Goal: Obtain resource: Obtain resource

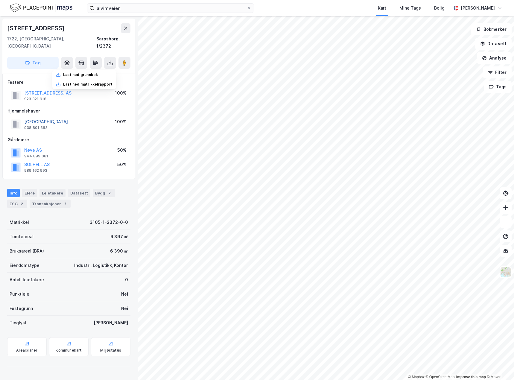
click at [0, 0] on button "[GEOGRAPHIC_DATA]" at bounding box center [0, 0] width 0 height 0
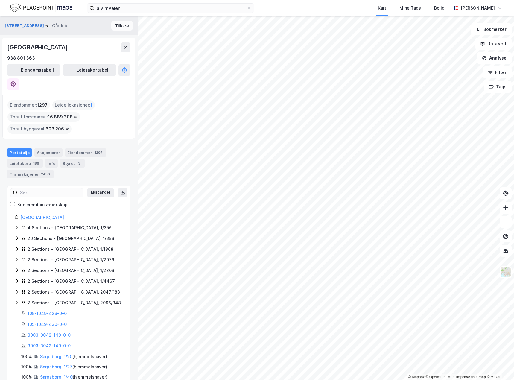
click at [117, 24] on button "Tilbake" at bounding box center [122, 26] width 22 height 10
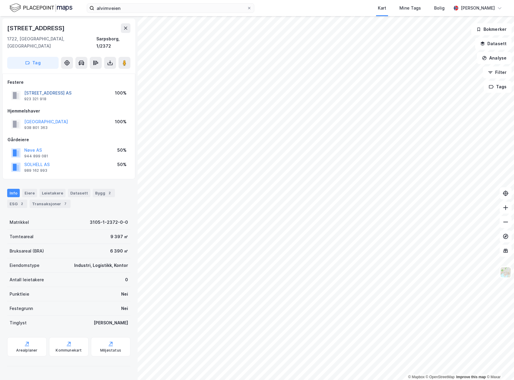
click at [0, 0] on button "[STREET_ADDRESS] AS" at bounding box center [0, 0] width 0 height 0
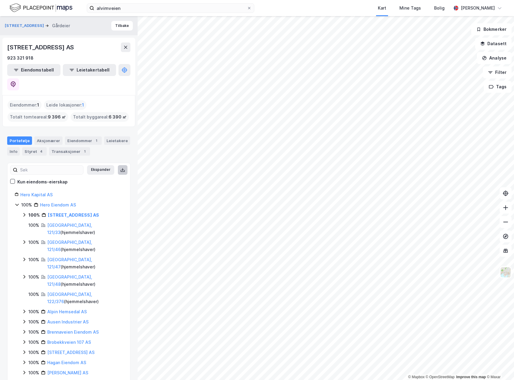
click at [120, 167] on icon at bounding box center [122, 169] width 5 height 5
click at [111, 24] on button "Tilbake" at bounding box center [122, 26] width 22 height 10
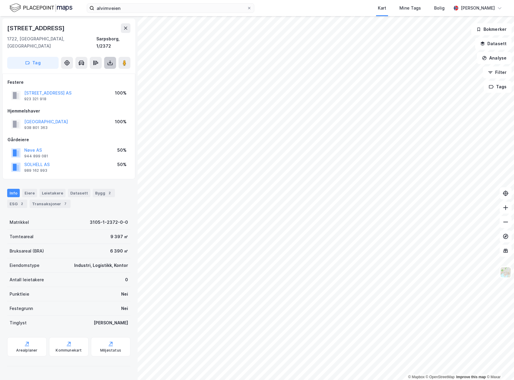
click at [109, 60] on icon at bounding box center [110, 63] width 6 height 6
click at [98, 82] on div "Last ned matrikkelrapport" at bounding box center [87, 84] width 49 height 5
click at [0, 0] on button "[STREET_ADDRESS] AS" at bounding box center [0, 0] width 0 height 0
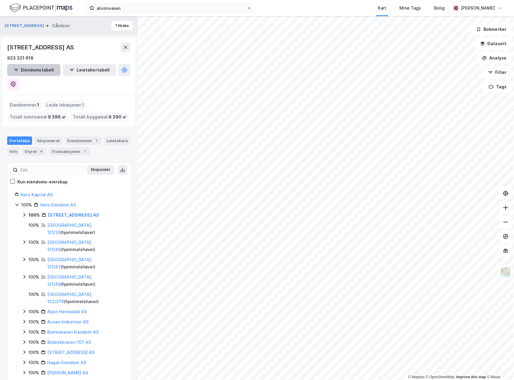
click at [23, 65] on button "Eiendomstabell" at bounding box center [33, 70] width 53 height 12
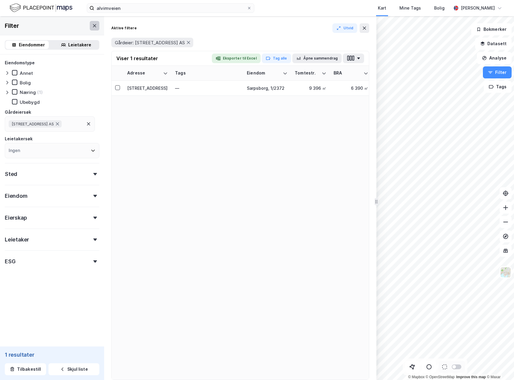
click at [90, 26] on button at bounding box center [95, 26] width 10 height 10
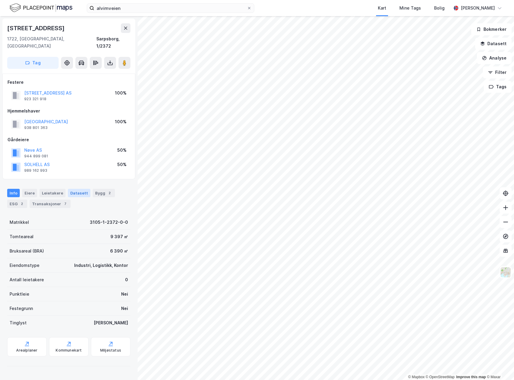
click at [74, 189] on div "Datasett" at bounding box center [79, 193] width 22 height 8
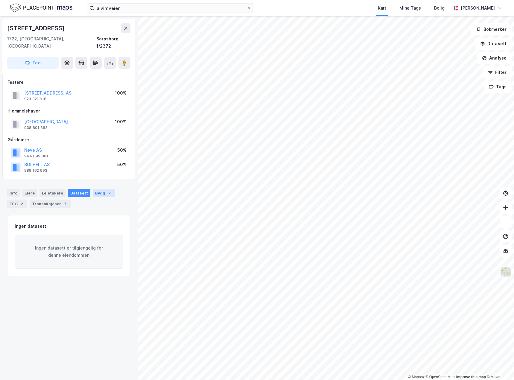
click at [100, 189] on div "Bygg 2" at bounding box center [104, 193] width 22 height 8
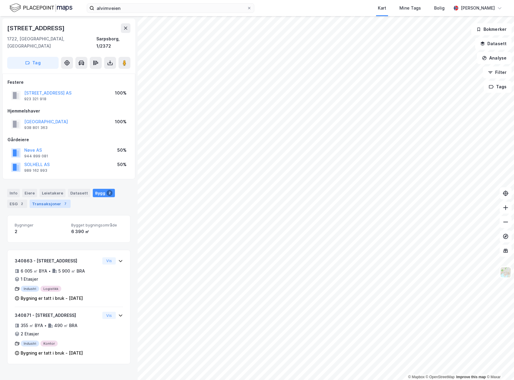
click at [44, 199] on div "Transaksjoner 7" at bounding box center [50, 203] width 41 height 8
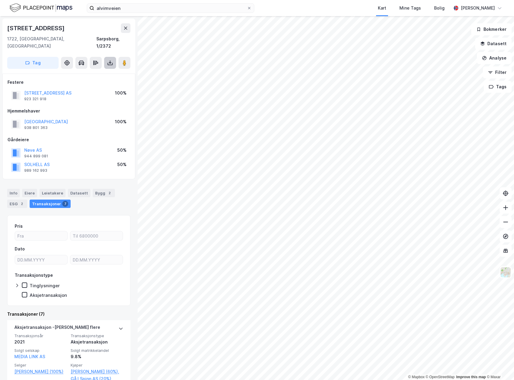
click at [108, 60] on icon at bounding box center [110, 63] width 6 height 6
click at [109, 60] on icon at bounding box center [110, 63] width 6 height 6
click at [13, 189] on div "Info" at bounding box center [13, 193] width 13 height 8
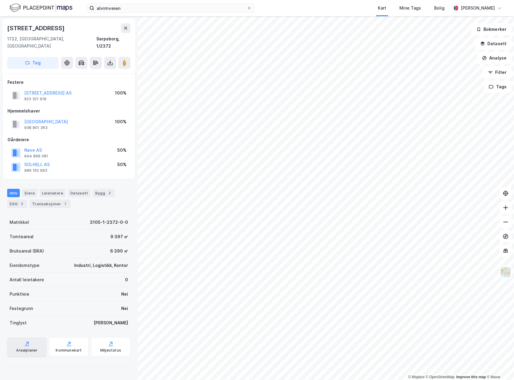
click at [28, 348] on div "Arealplaner" at bounding box center [26, 350] width 21 height 5
click at [69, 340] on icon at bounding box center [69, 343] width 6 height 6
